Goal: Find specific page/section: Find specific page/section

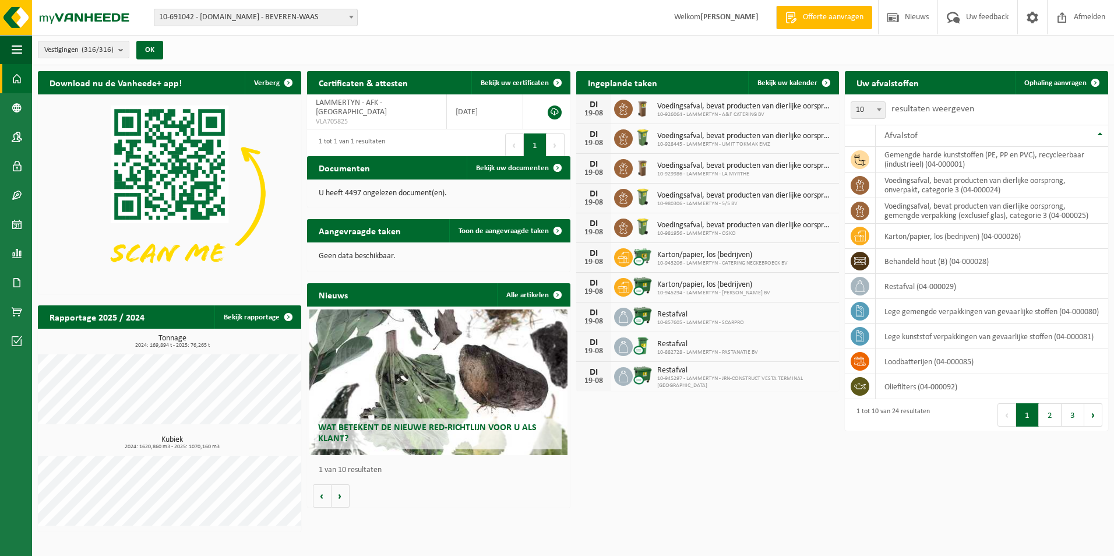
click at [226, 15] on span "10-691042 - [DOMAIN_NAME] - BEVEREN-WAAS" at bounding box center [255, 17] width 203 height 16
type input "kvdv"
select select "132165"
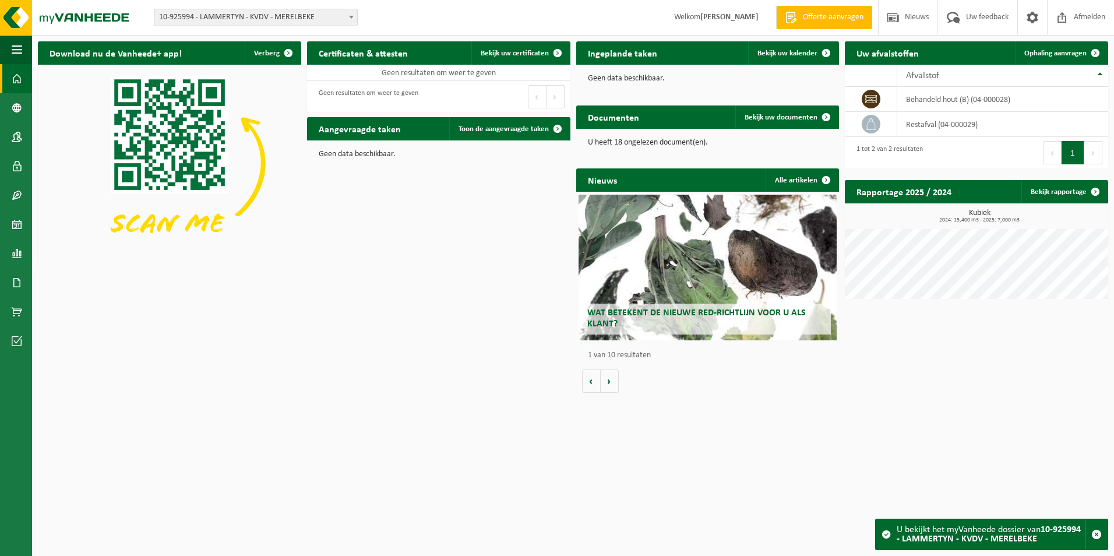
click at [243, 20] on span "10-925994 - LAMMERTYN - KVDV - MERELBEKE" at bounding box center [255, 17] width 203 height 16
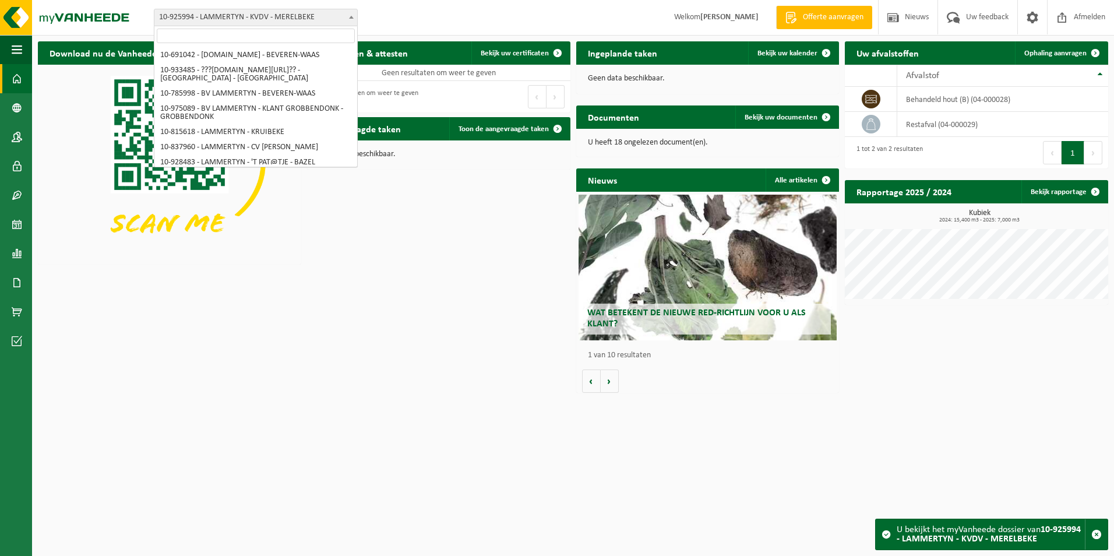
scroll to position [3169, 0]
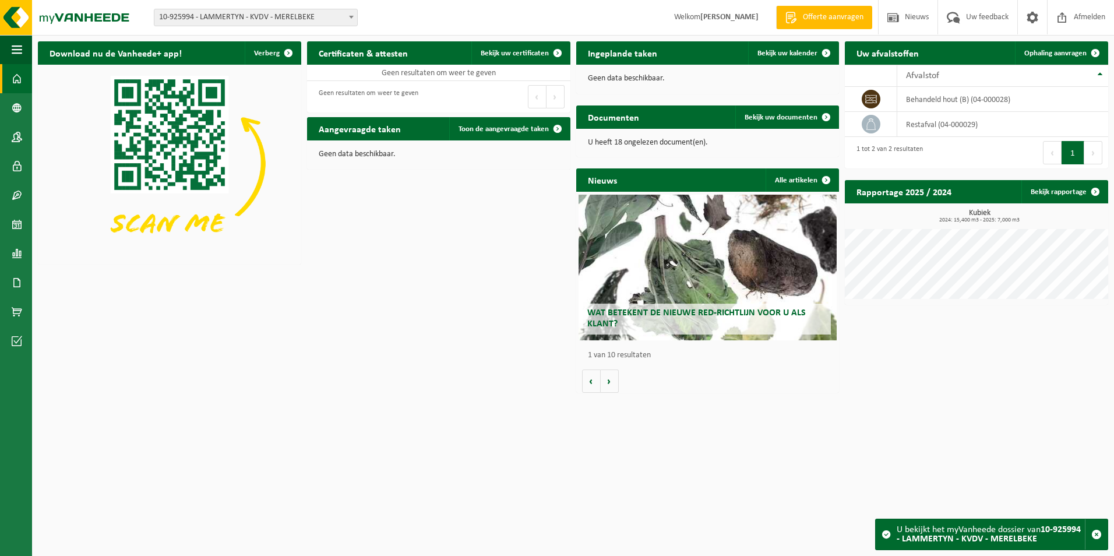
drag, startPoint x: 195, startPoint y: 12, endPoint x: 161, endPoint y: 22, distance: 34.7
click at [161, 22] on span "10-925994 - LAMMERTYN - KVDV - MERELBEKE" at bounding box center [255, 17] width 203 height 16
